Goal: Information Seeking & Learning: Learn about a topic

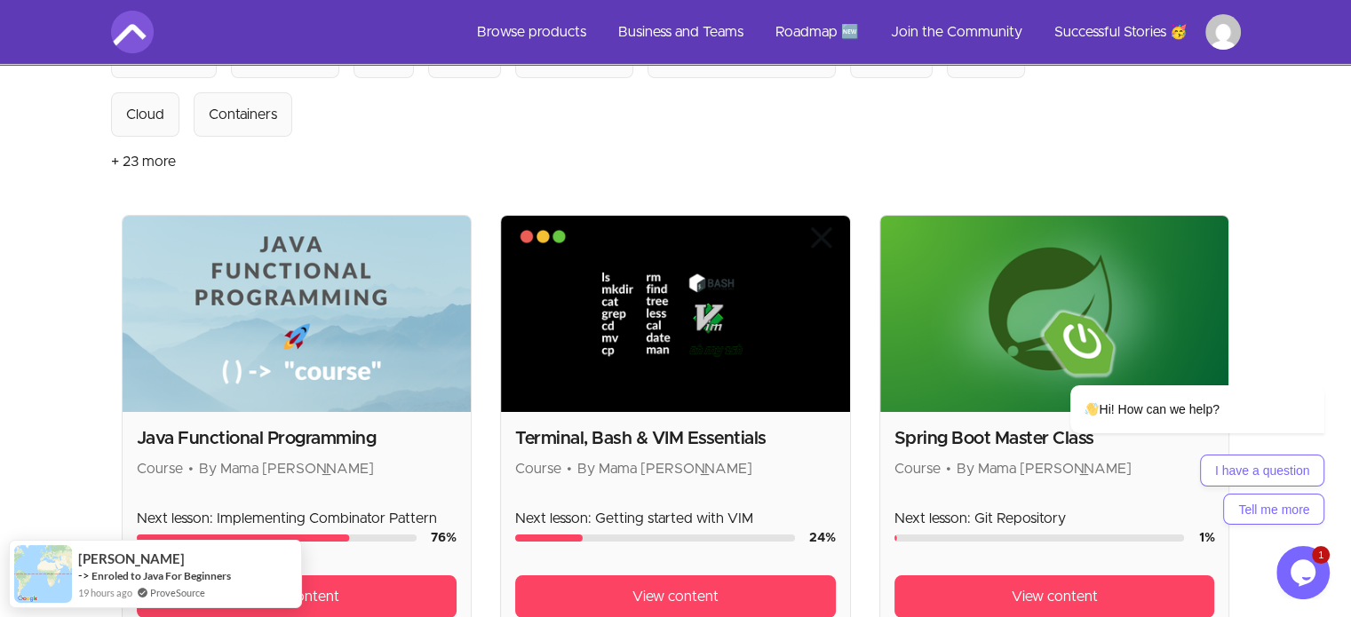
scroll to position [448, 0]
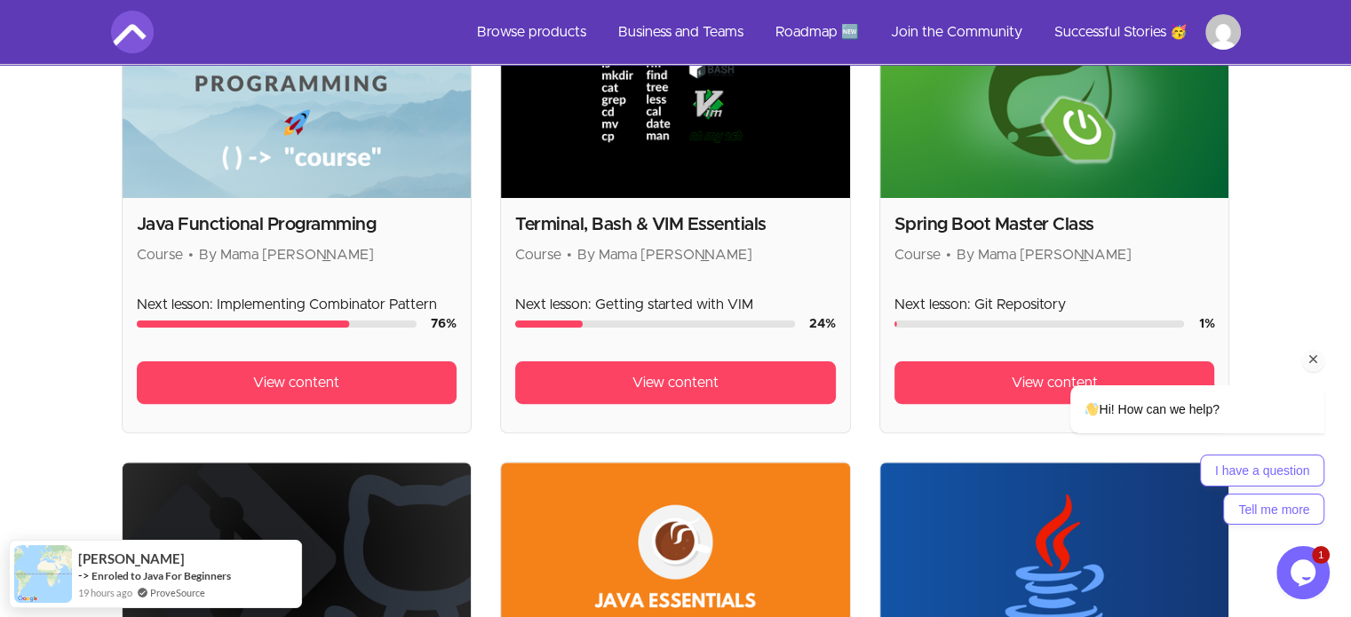
drag, startPoint x: 1089, startPoint y: 232, endPoint x: 1294, endPoint y: 256, distance: 206.5
click at [1294, 256] on div "Hi! How can we help? I have a question Tell me more" at bounding box center [1173, 378] width 320 height 312
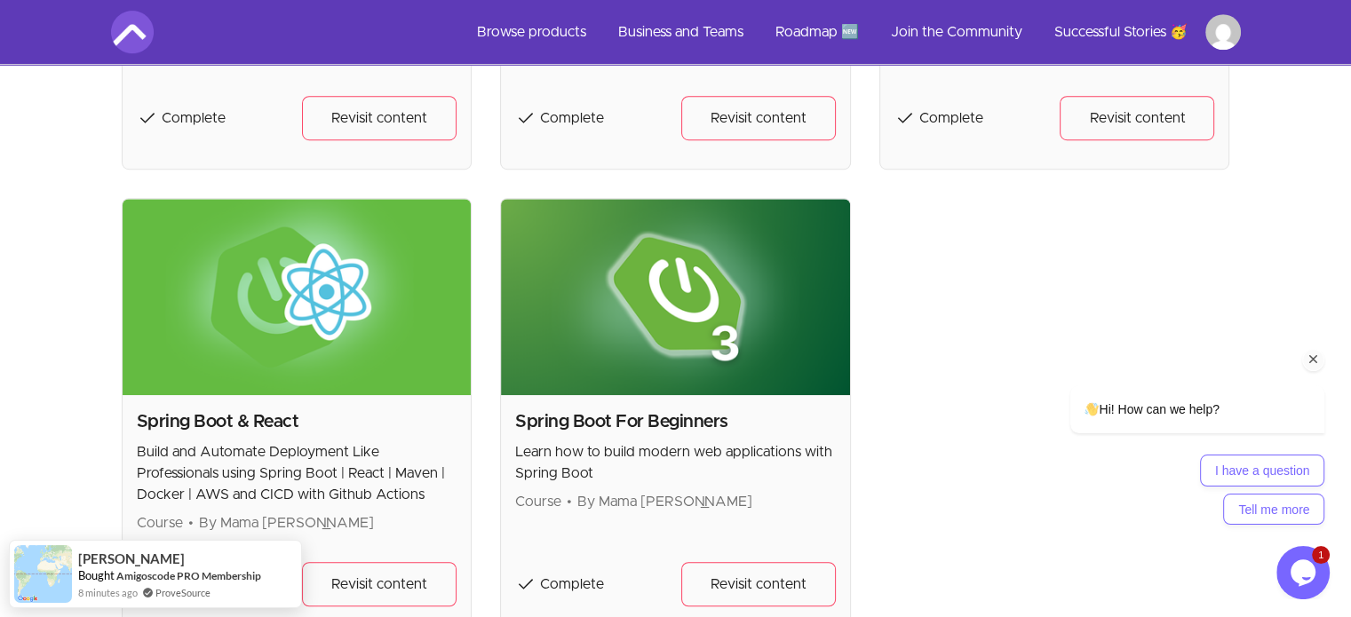
scroll to position [1300, 0]
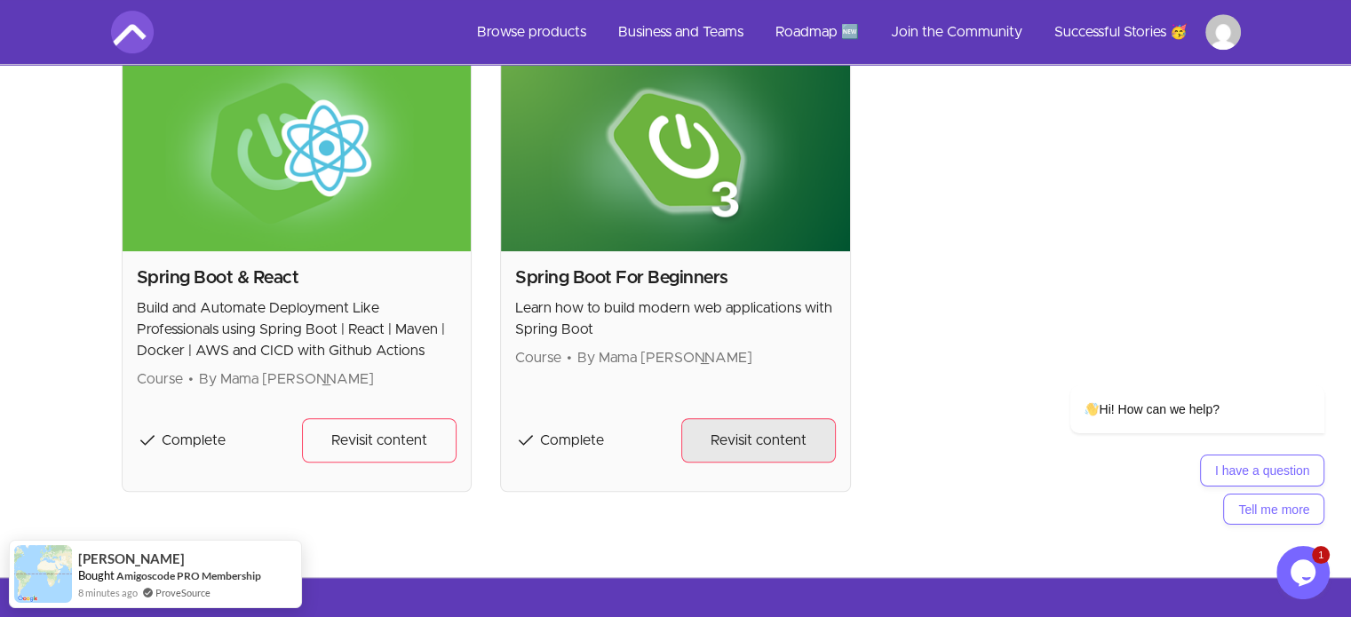
click at [753, 434] on span "Revisit content" at bounding box center [758, 440] width 96 height 21
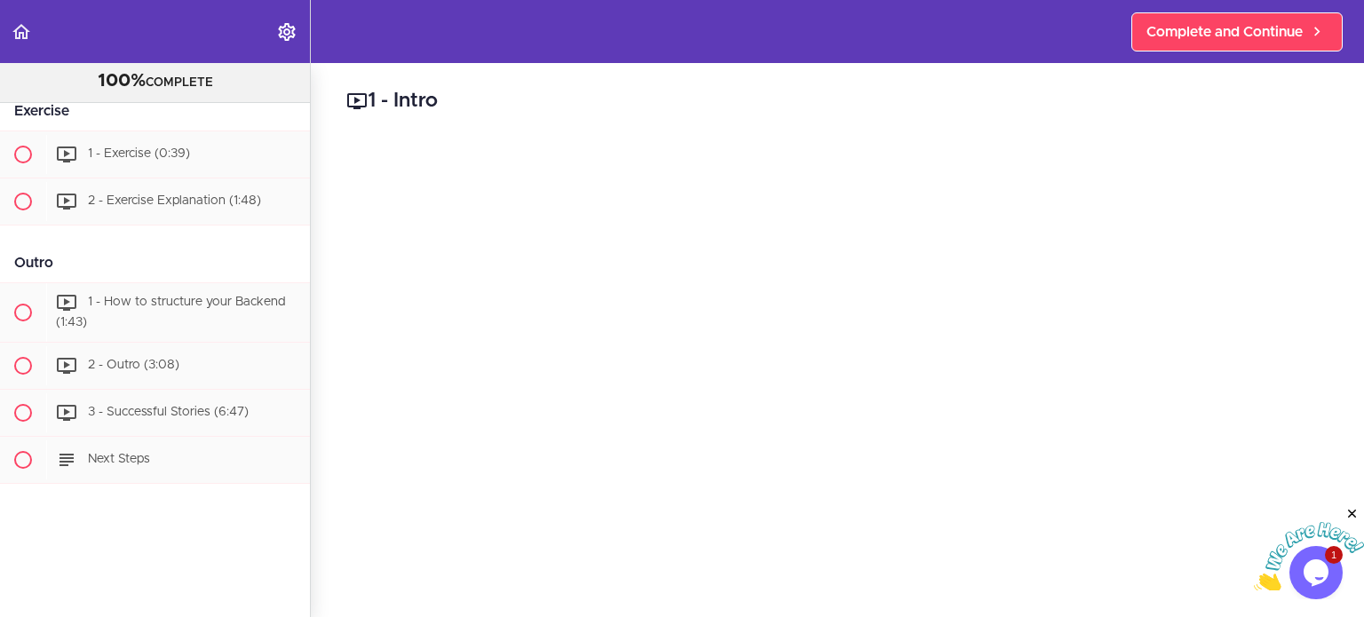
scroll to position [1901, 0]
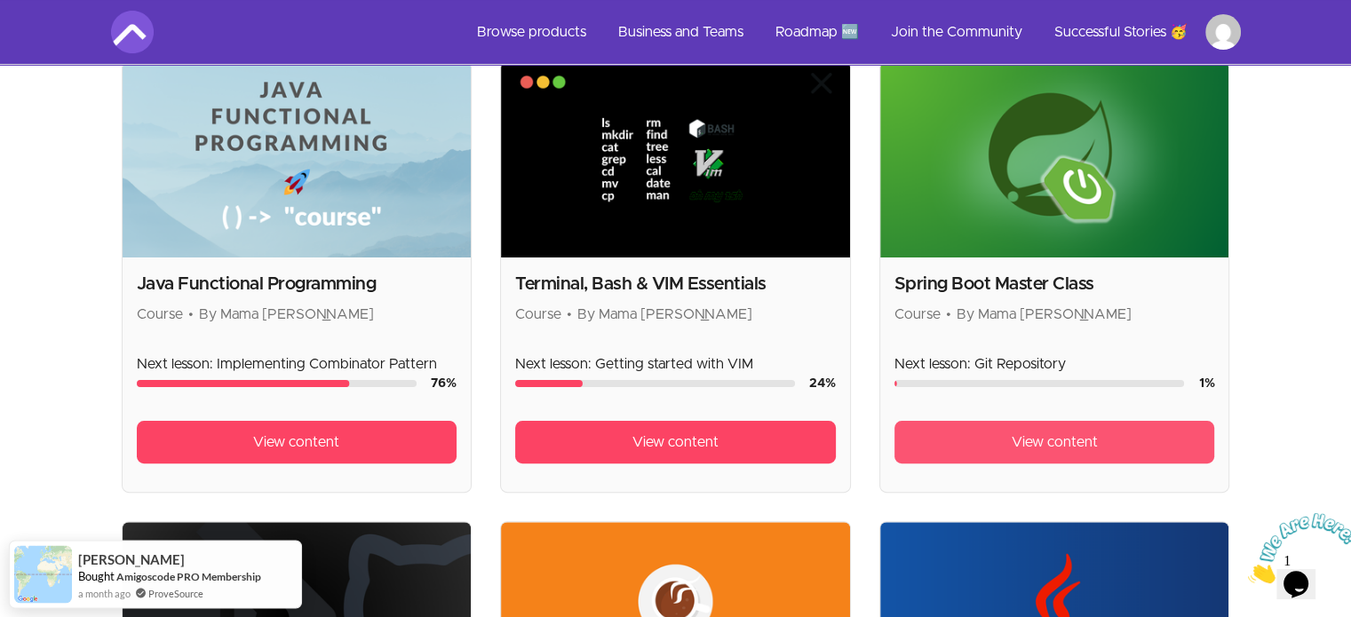
scroll to position [409, 0]
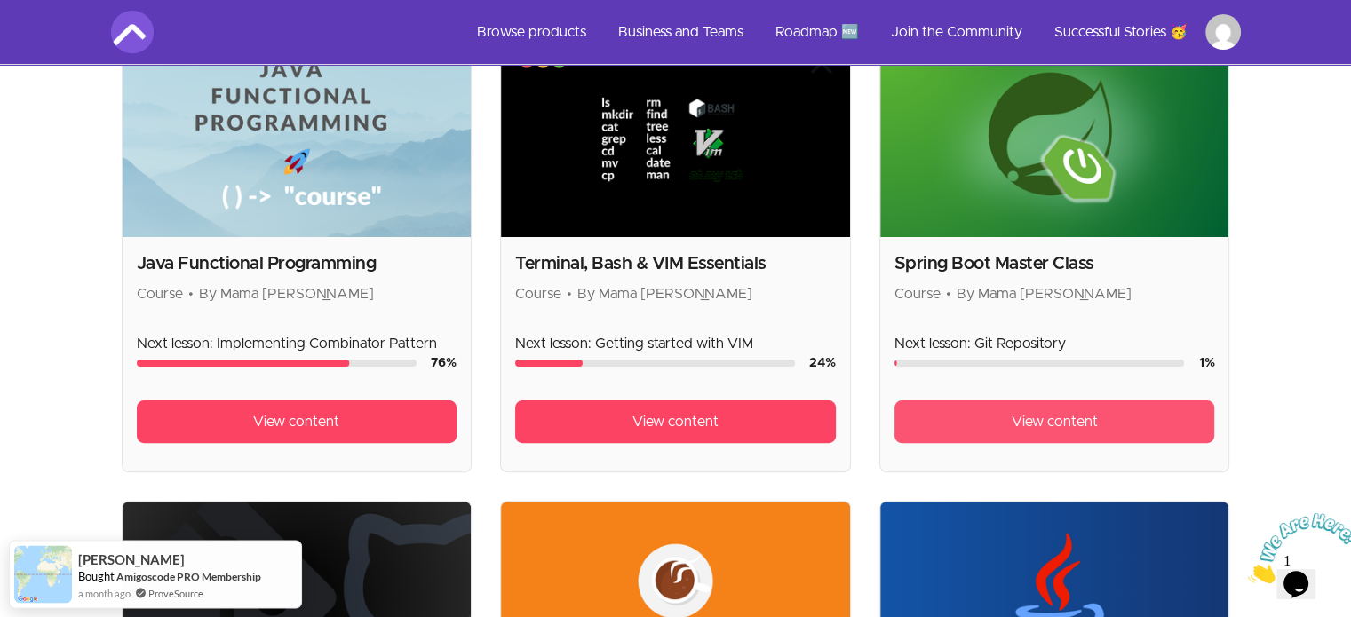
click at [1022, 422] on span "View content" at bounding box center [1055, 421] width 86 height 21
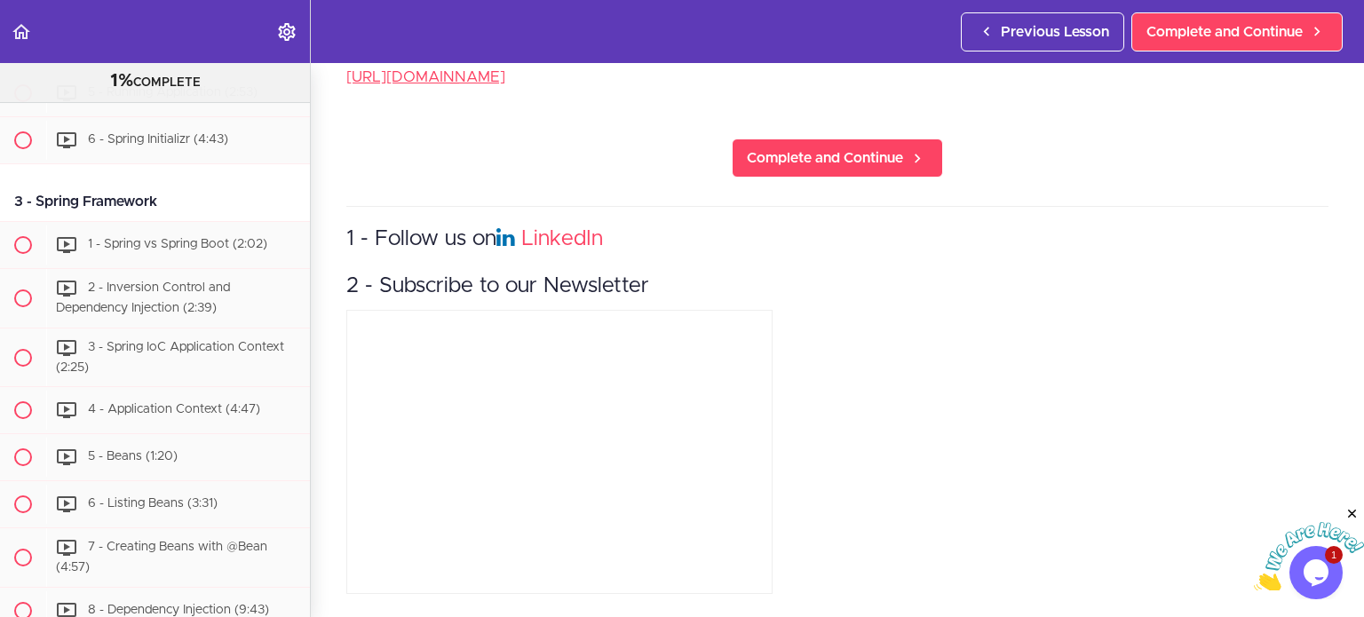
scroll to position [549, 0]
